Goal: Transaction & Acquisition: Subscribe to service/newsletter

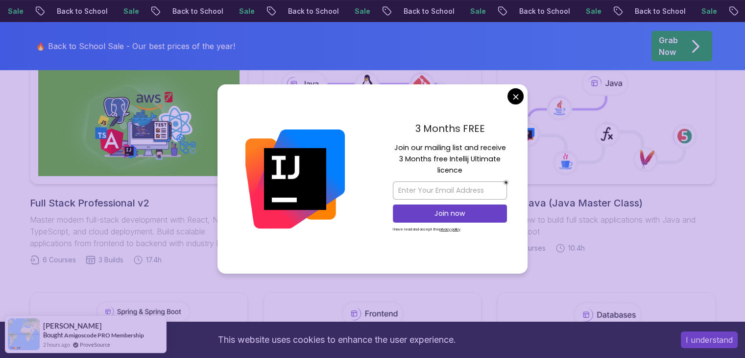
scroll to position [462, 0]
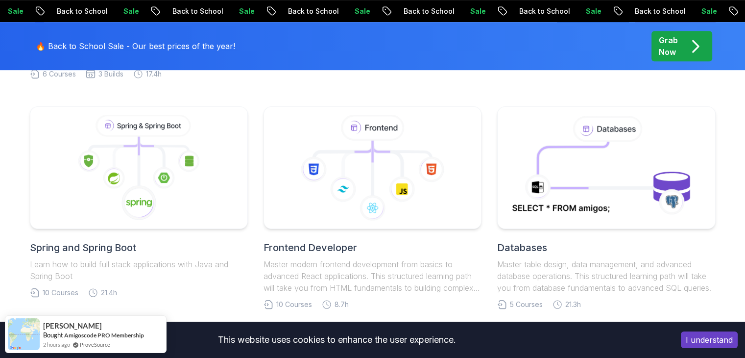
click at [519, 97] on body "Sale Back to School Sale Back to School Sale Back to School Sale Back to School…" at bounding box center [372, 301] width 745 height 1526
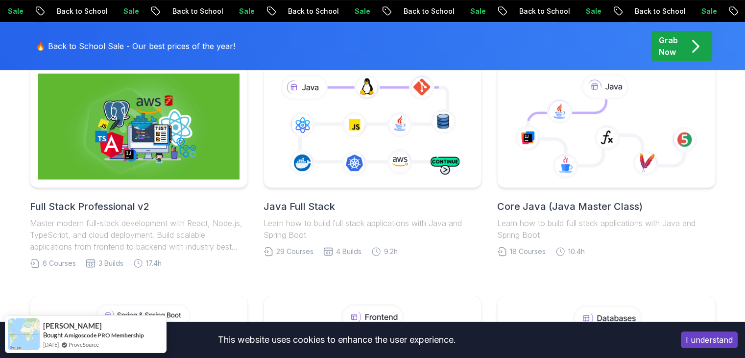
scroll to position [0, 0]
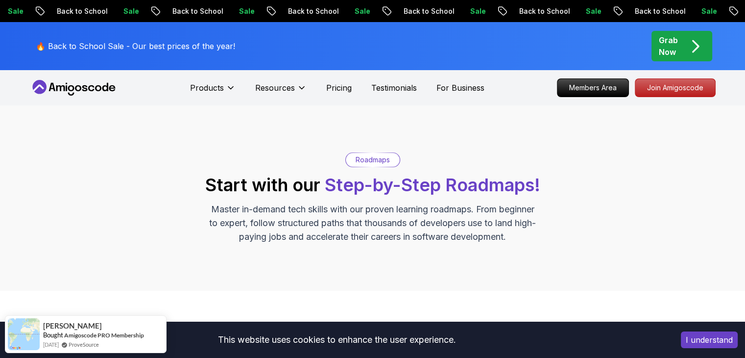
click at [666, 42] on p "Grab Now" at bounding box center [668, 46] width 19 height 24
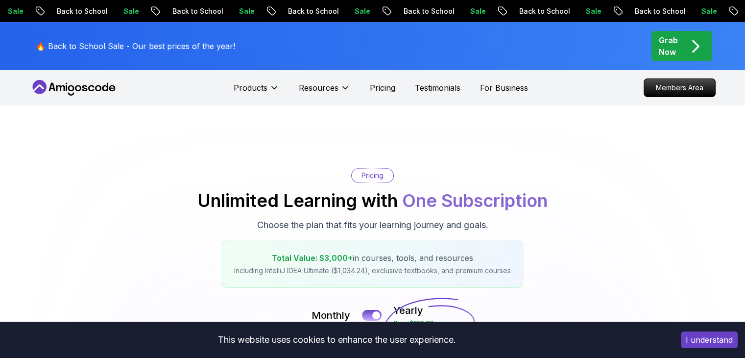
click at [688, 46] on icon "pre-order" at bounding box center [695, 46] width 19 height 19
click at [693, 47] on icon "pre-order" at bounding box center [695, 46] width 19 height 19
click at [371, 83] on p "Pricing" at bounding box center [382, 88] width 25 height 12
click at [385, 85] on p "Pricing" at bounding box center [382, 88] width 25 height 12
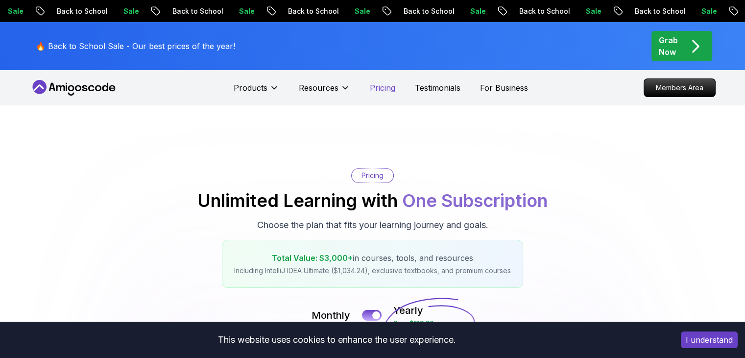
click at [385, 85] on p "Pricing" at bounding box center [382, 88] width 25 height 12
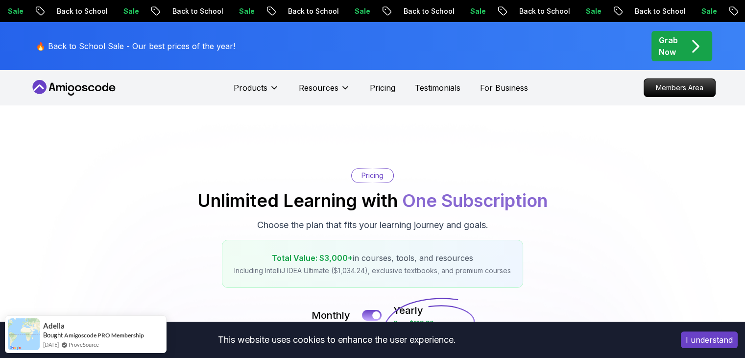
drag, startPoint x: 385, startPoint y: 85, endPoint x: 381, endPoint y: 261, distance: 176.4
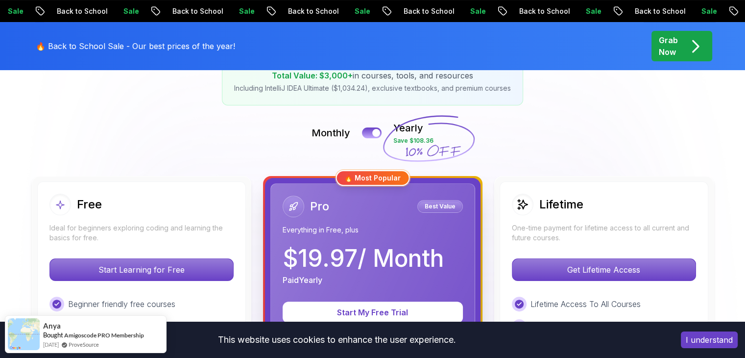
scroll to position [278, 0]
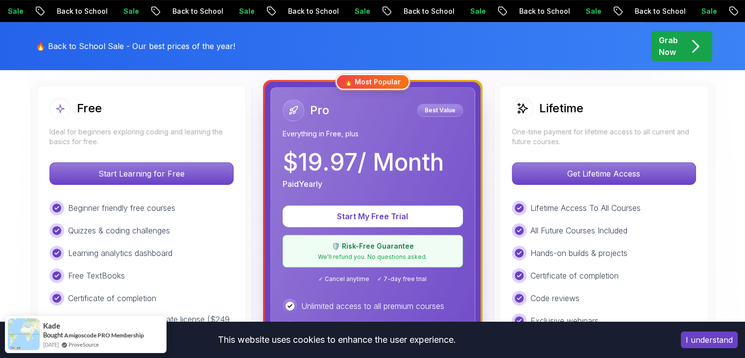
click at [441, 108] on p "Best Value" at bounding box center [440, 110] width 43 height 10
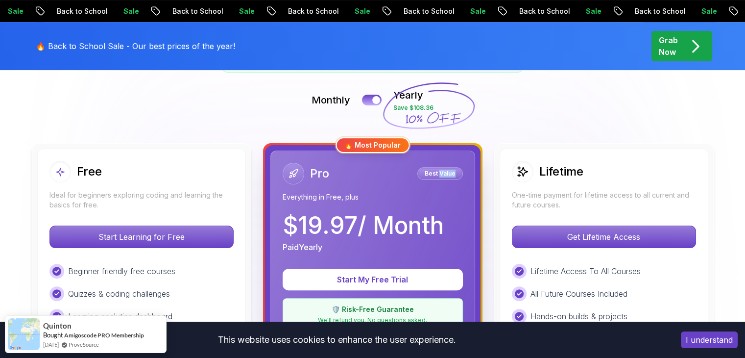
scroll to position [124, 0]
